Goal: Contribute content: Add original content to the website for others to see

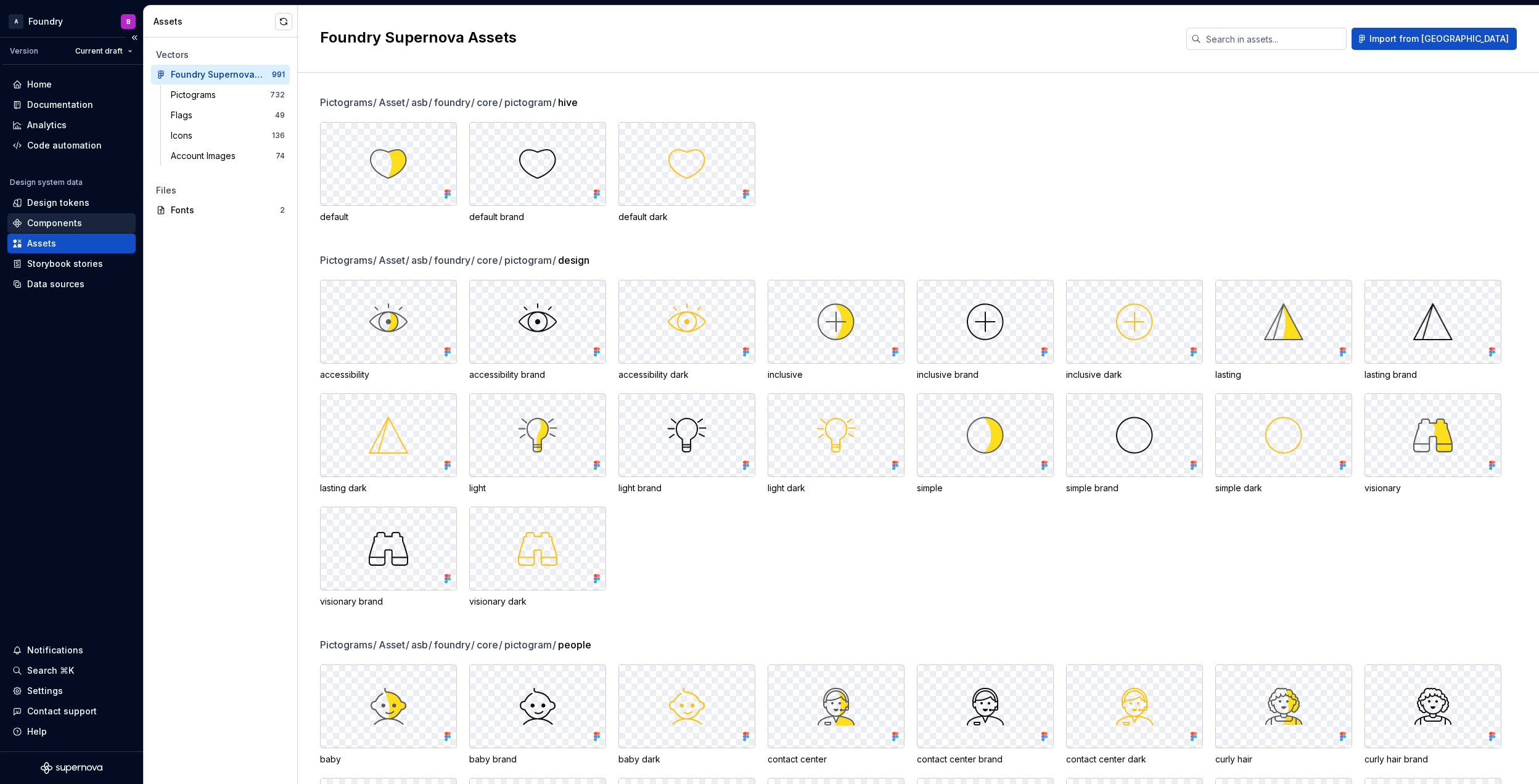
click at [61, 216] on div "Components" at bounding box center [72, 223] width 128 height 20
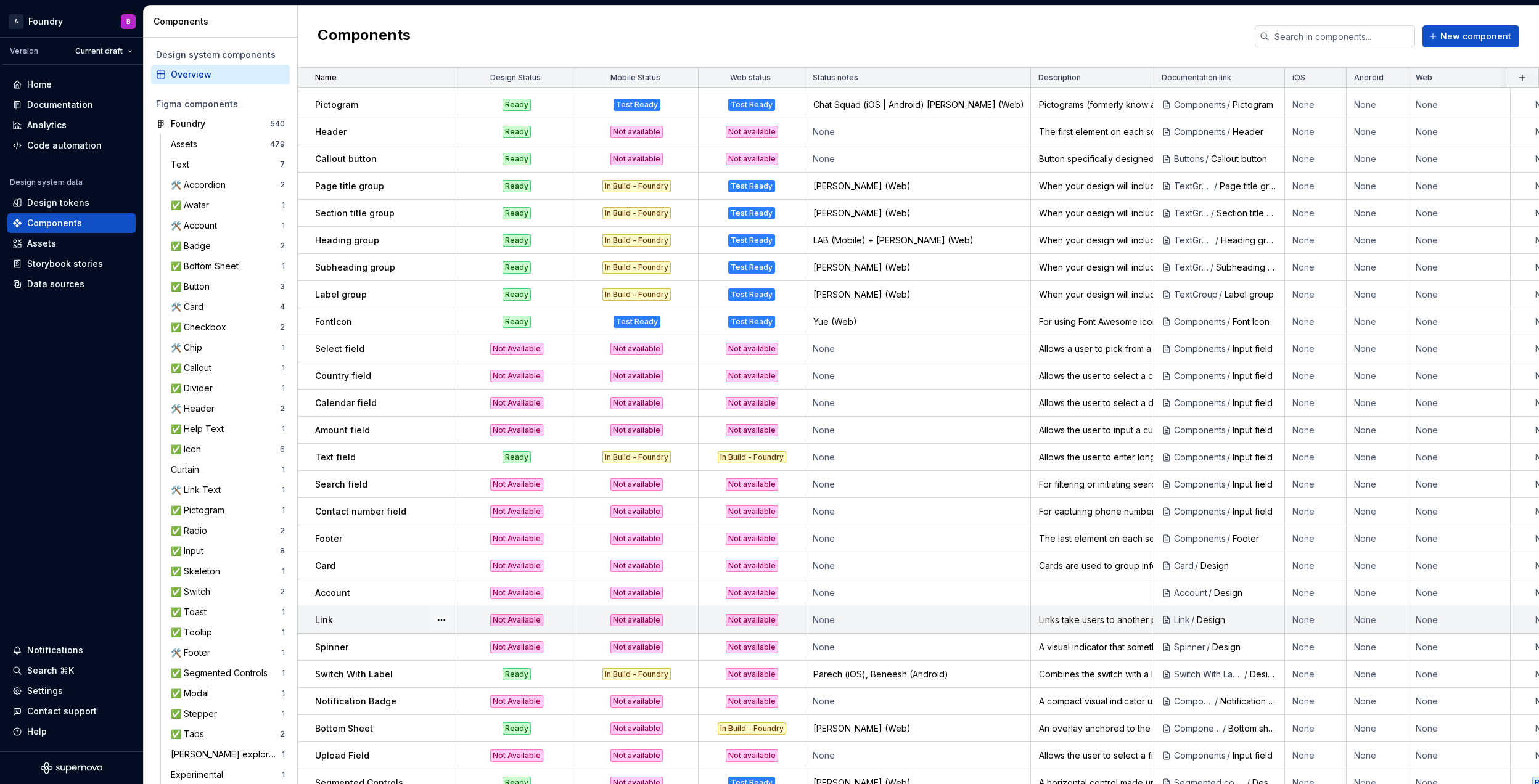
scroll to position [777, 0]
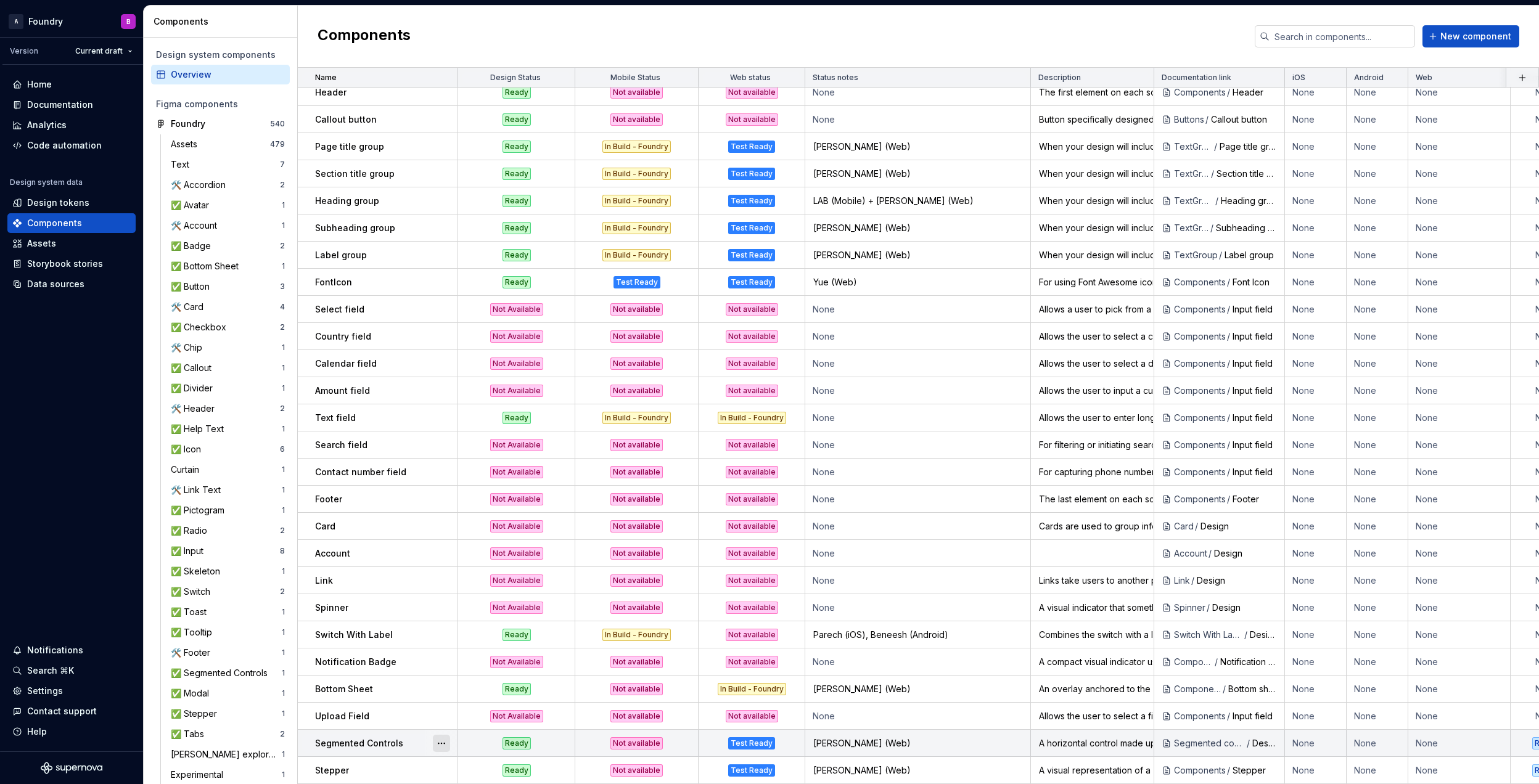
click at [443, 735] on button "button" at bounding box center [441, 743] width 17 height 17
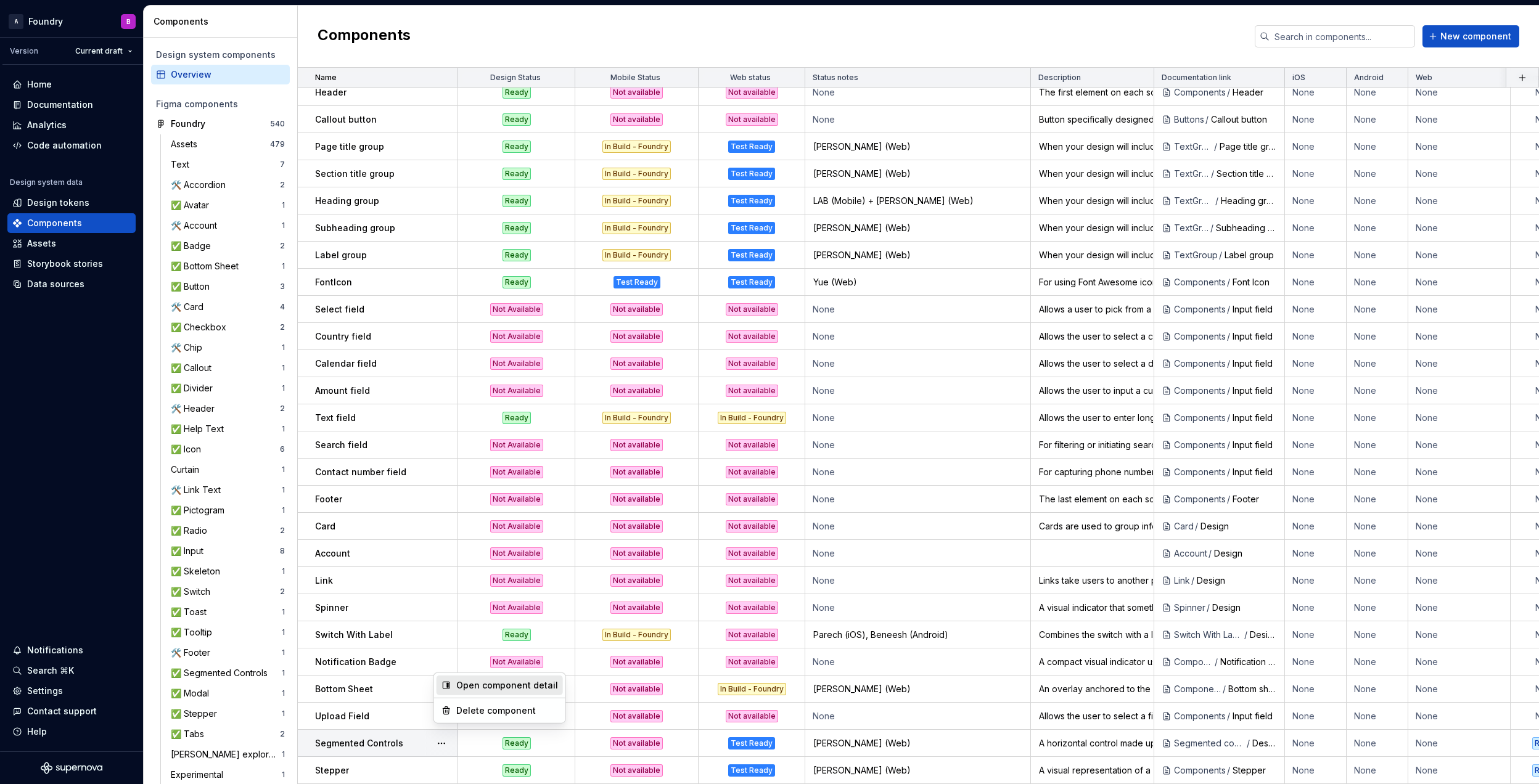
click at [487, 686] on div "Open component detail" at bounding box center [507, 685] width 102 height 13
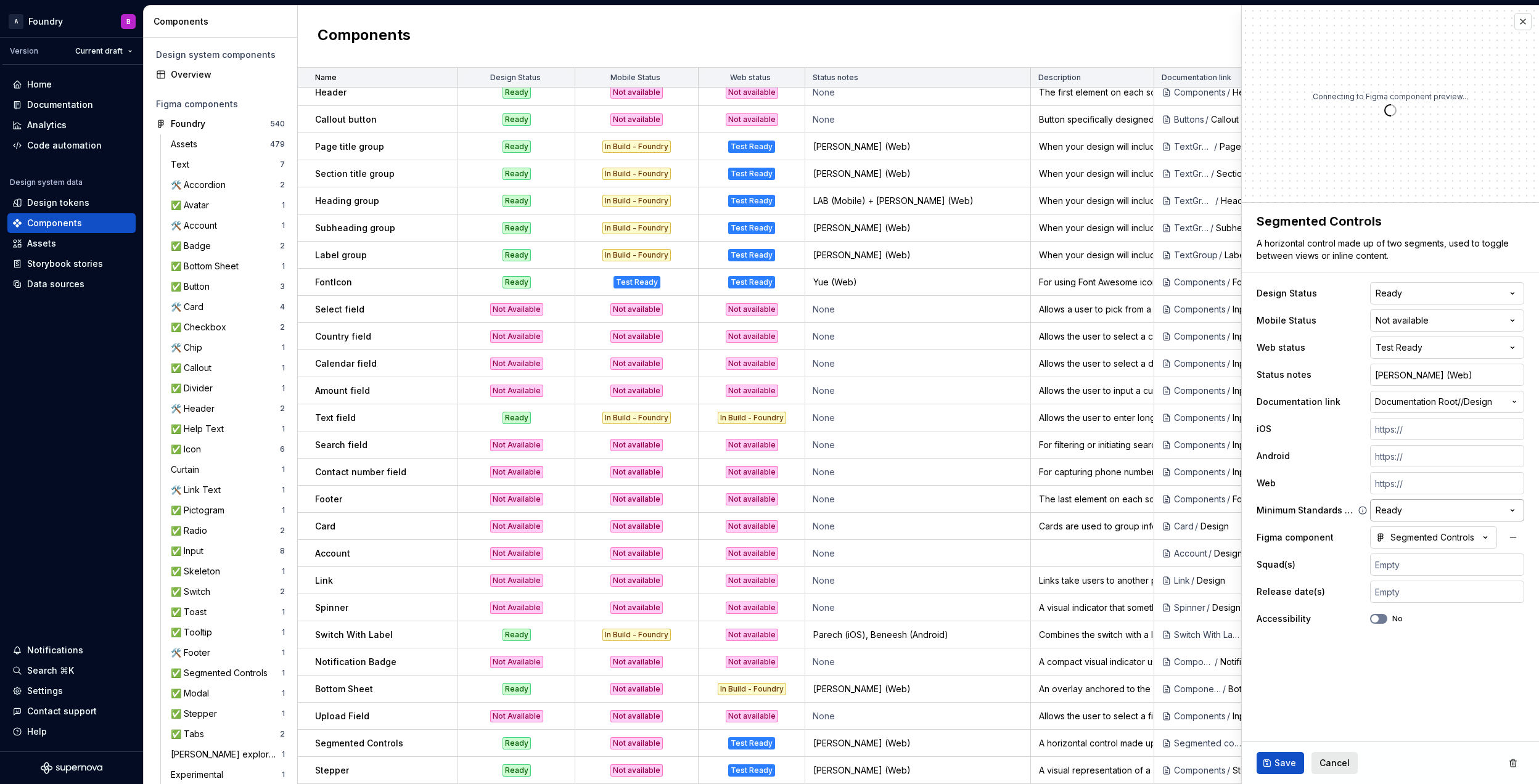
click at [1408, 509] on html "A Foundry B Version Current draft Home Documentation Analytics Code automation …" at bounding box center [770, 392] width 1539 height 784
type textarea "*"
click at [1359, 484] on html "A Foundry B Version Current draft Home Documentation Analytics Code automation …" at bounding box center [770, 392] width 1539 height 784
click at [1432, 349] on html "A Foundry B Version Current draft Home Documentation Analytics Code automation …" at bounding box center [770, 392] width 1539 height 784
select select "**********"
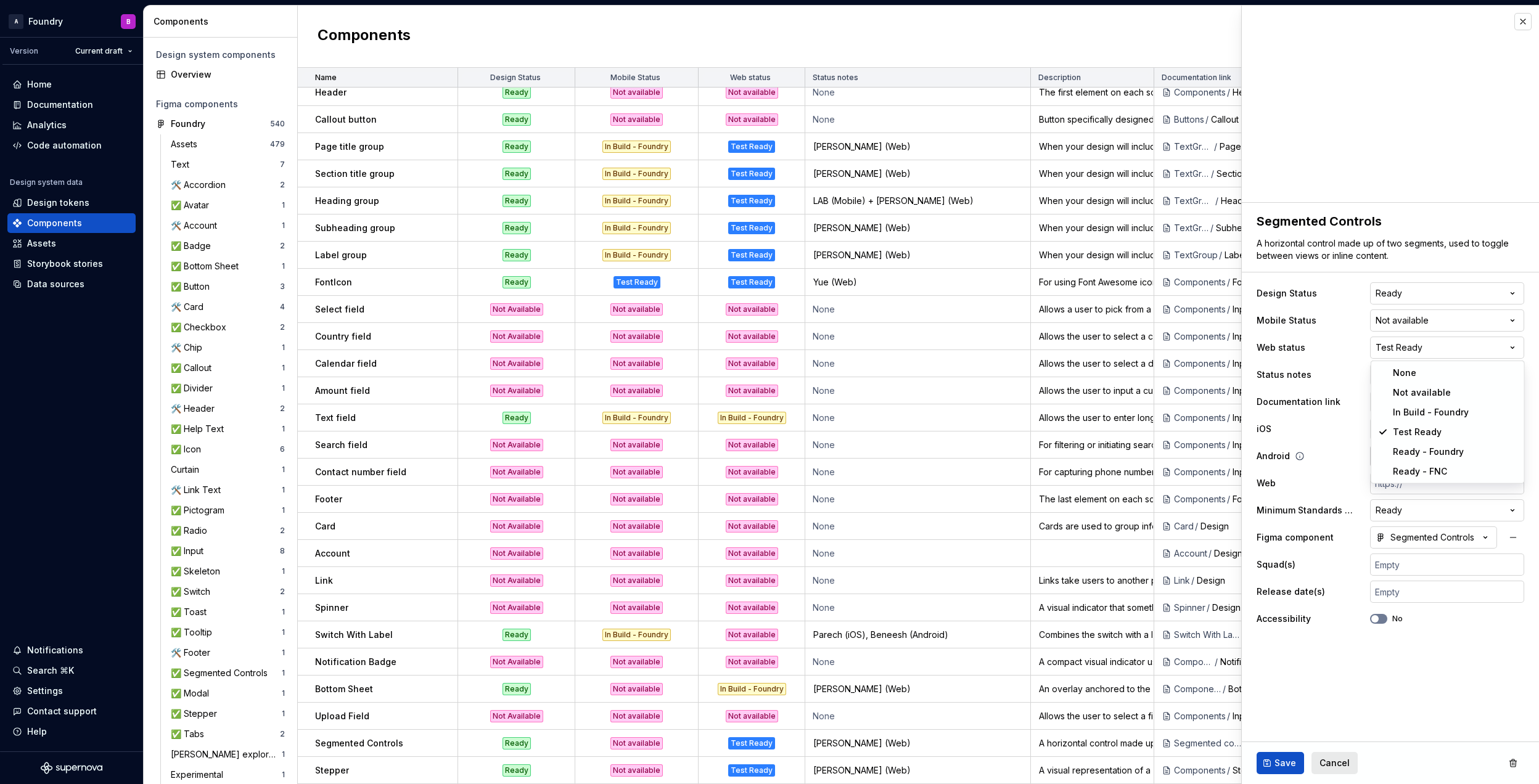
type textarea "*"
click at [1407, 514] on html "A Foundry B Version Current draft Home Documentation Analytics Code automation …" at bounding box center [770, 392] width 1539 height 784
select select
click at [1275, 760] on span "Save" at bounding box center [1285, 763] width 21 height 13
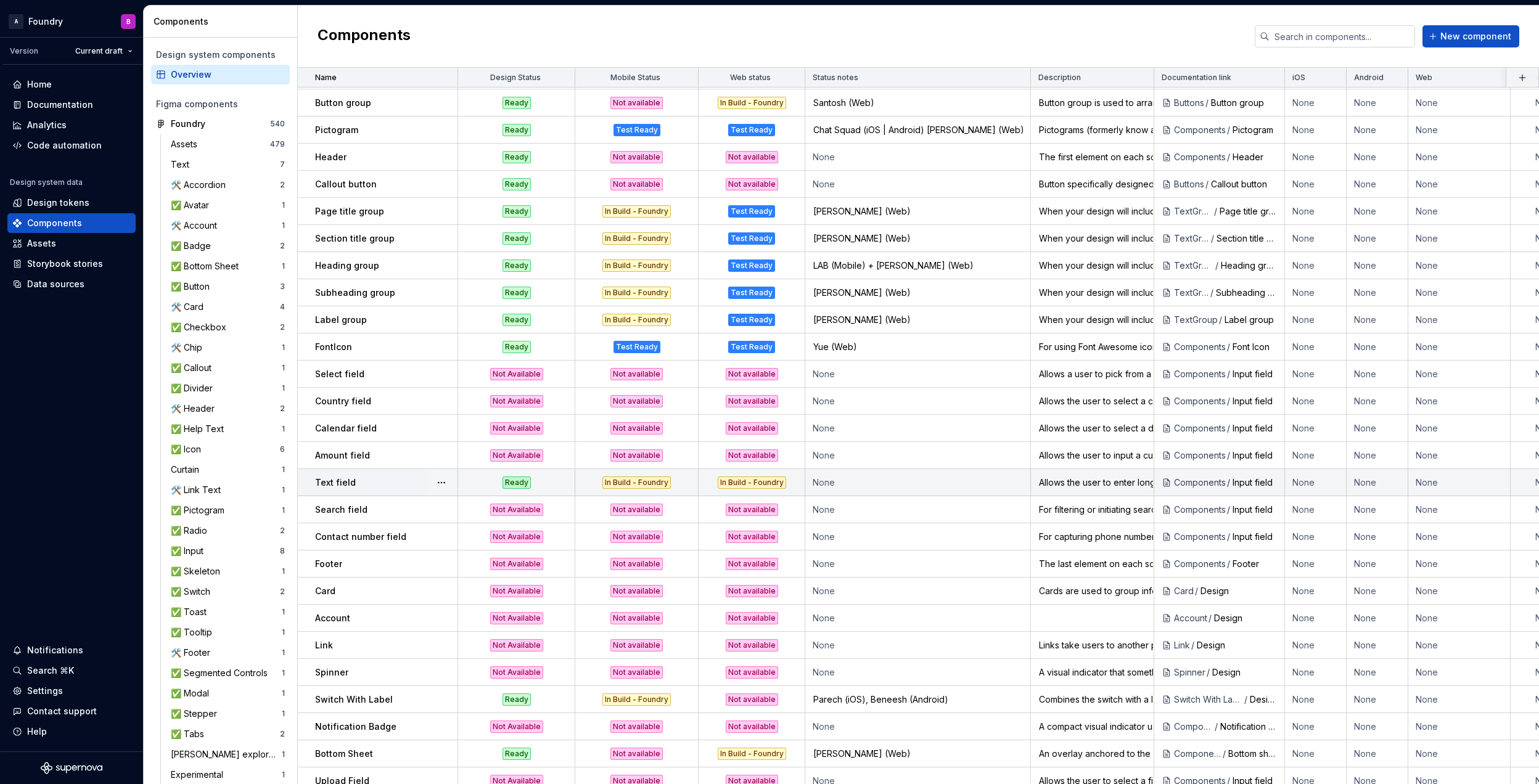
scroll to position [694, 0]
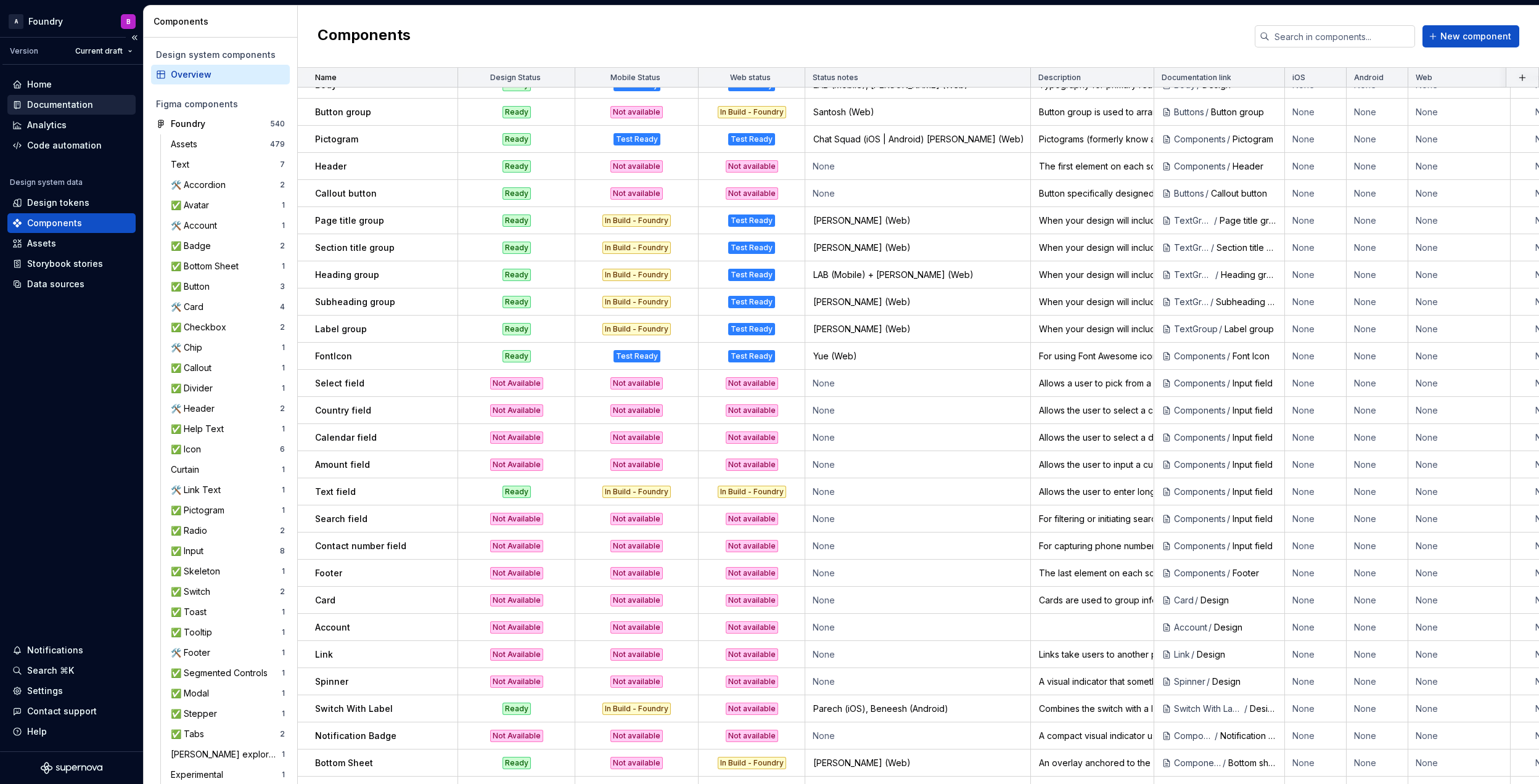
click at [72, 99] on div "Documentation" at bounding box center [60, 105] width 66 height 13
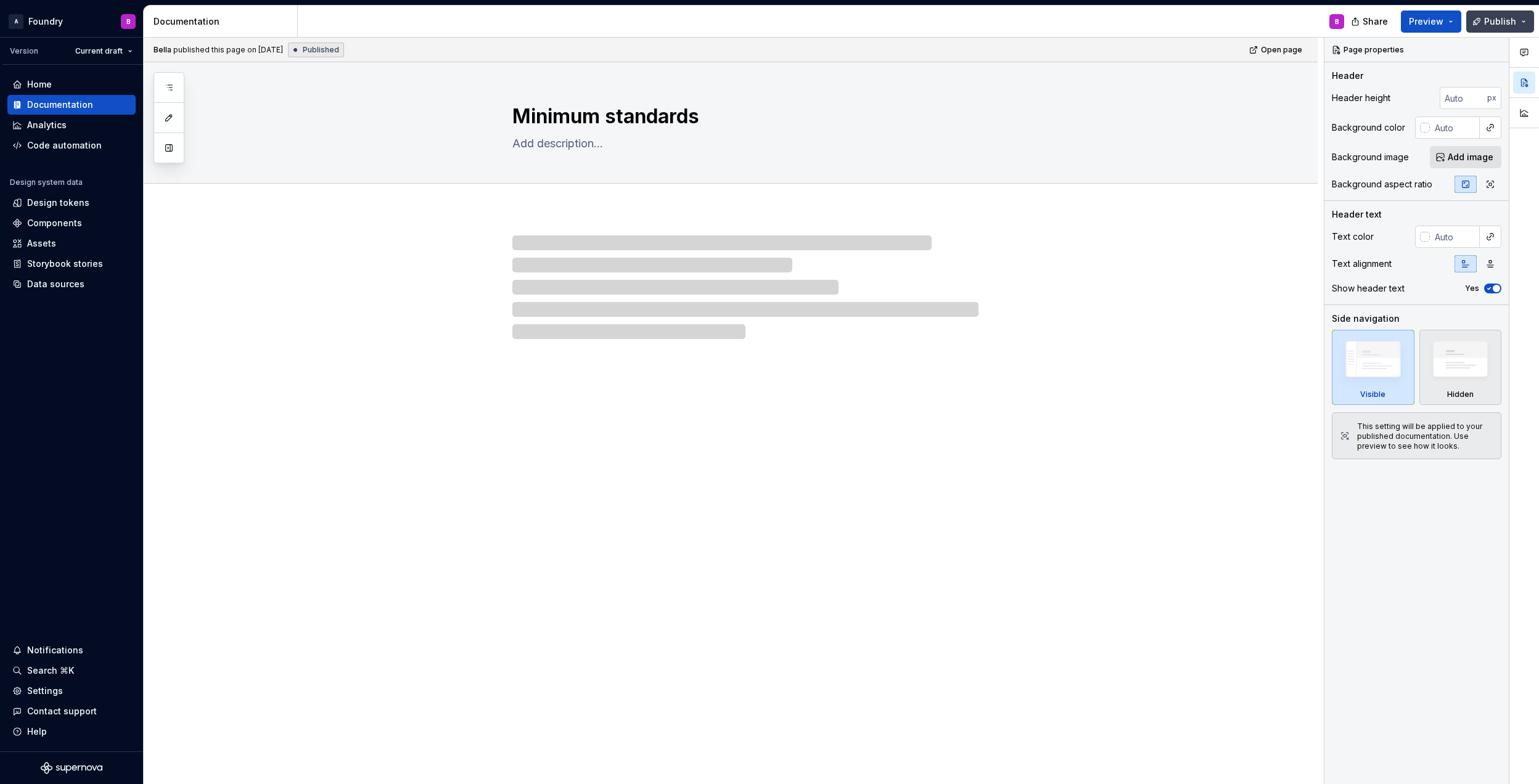
click at [1498, 22] on span "Publish" at bounding box center [1500, 21] width 32 height 13
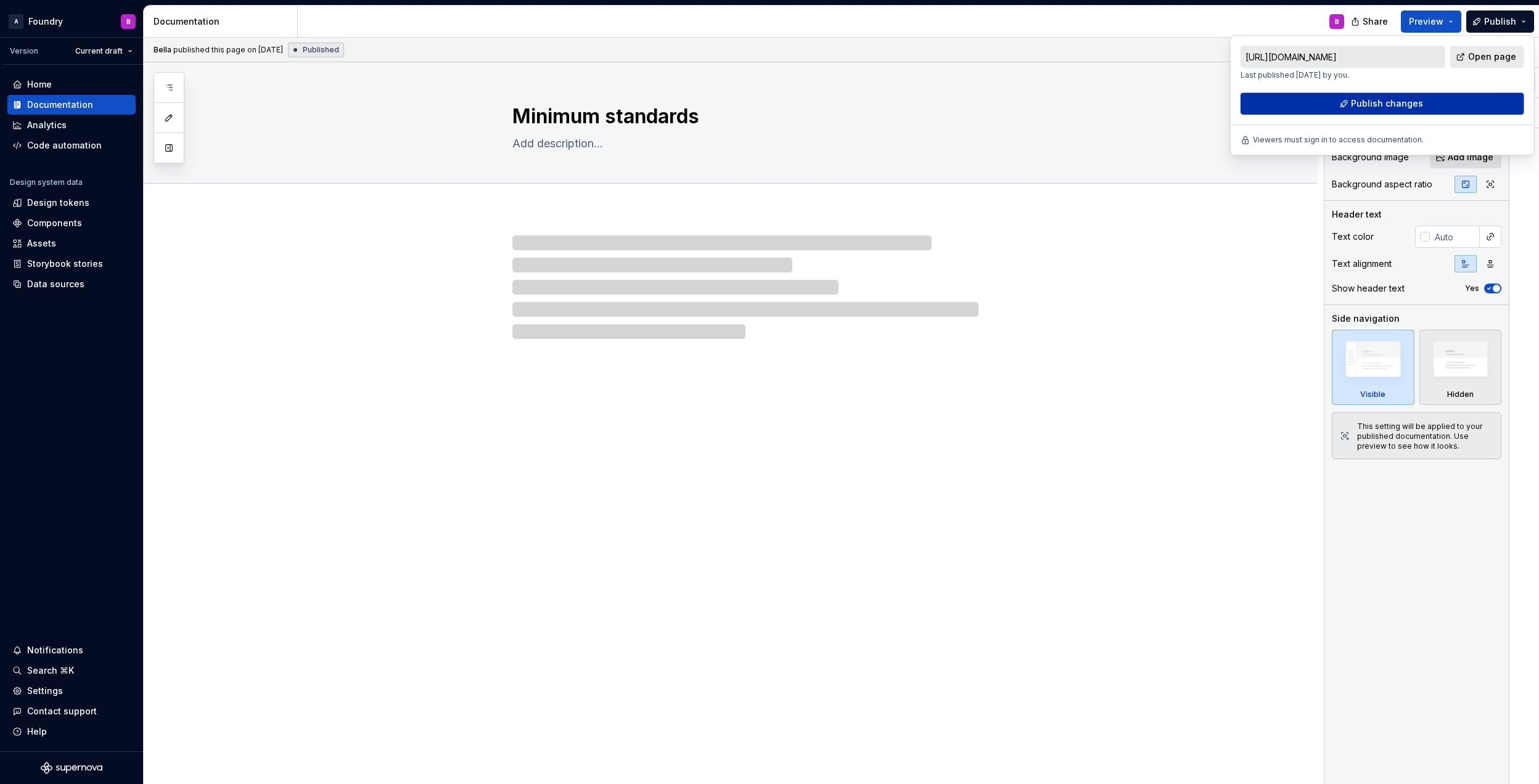
drag, startPoint x: 1498, startPoint y: 22, endPoint x: 1366, endPoint y: 105, distance: 155.9
click at [1366, 105] on span "Publish changes" at bounding box center [1388, 103] width 72 height 13
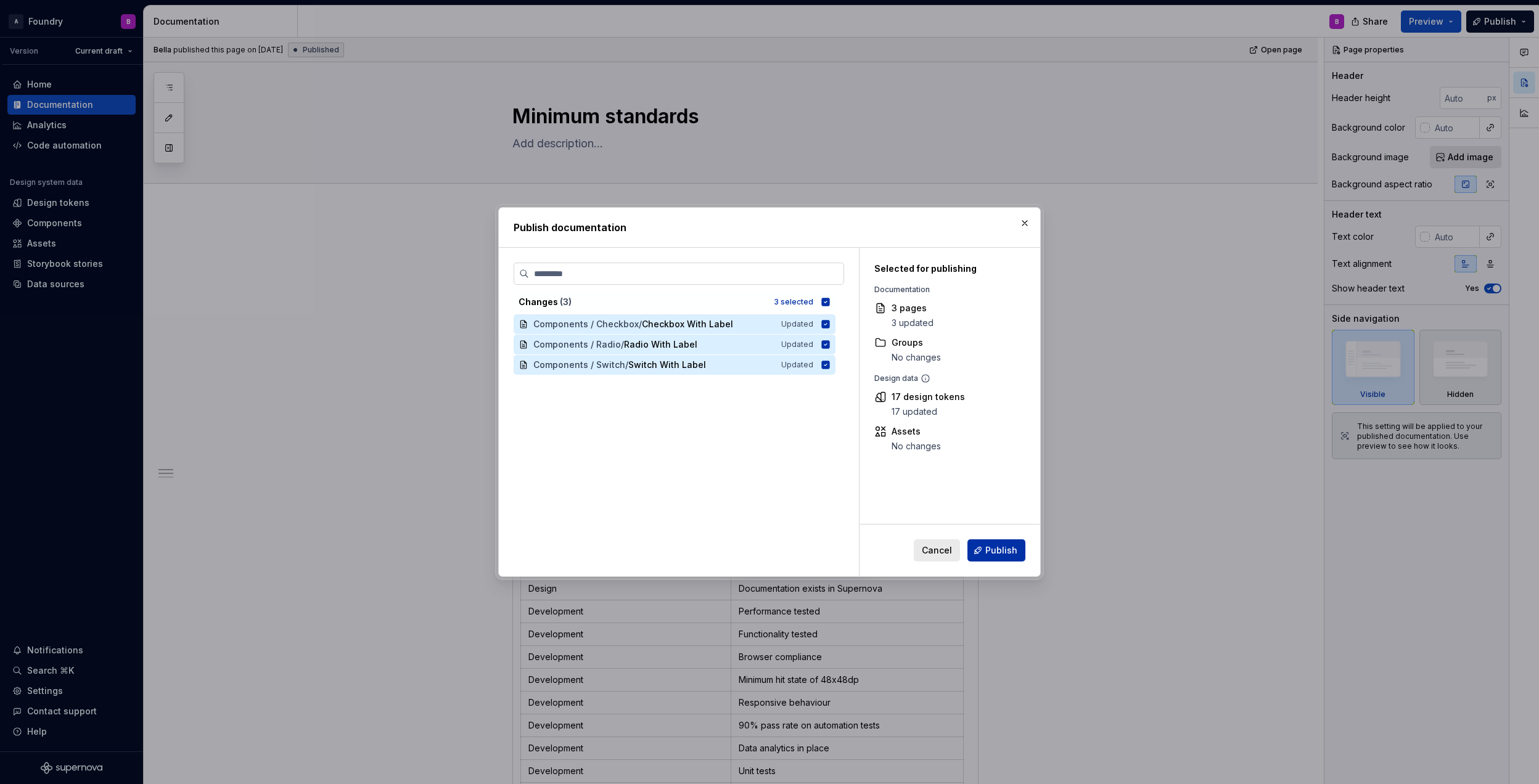
click at [1021, 555] on button "Publish" at bounding box center [996, 551] width 58 height 22
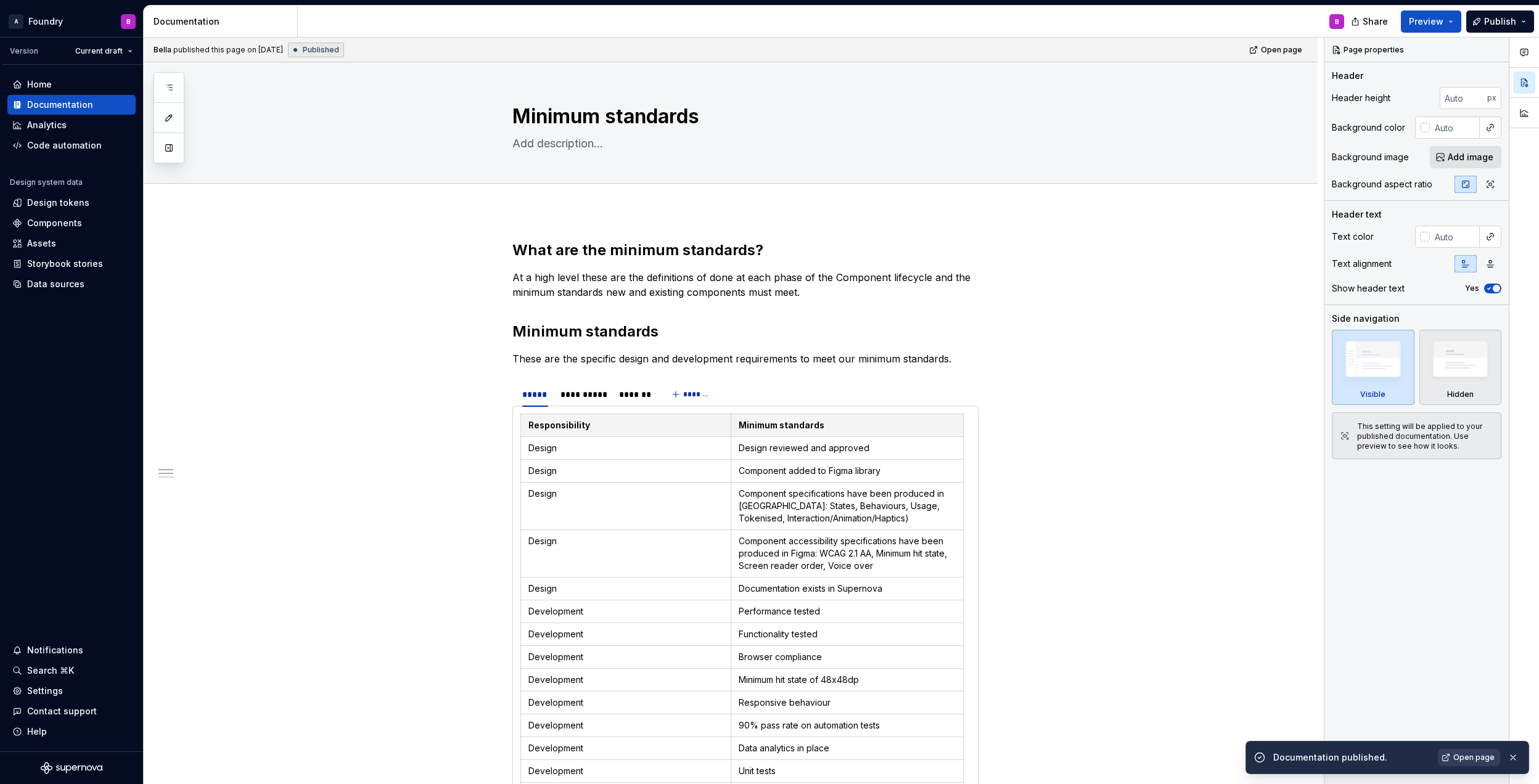
type textarea "*"
